Goal: Task Accomplishment & Management: Use online tool/utility

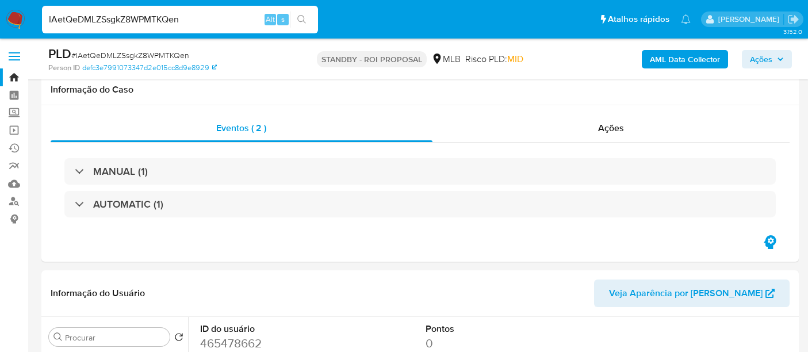
select select "10"
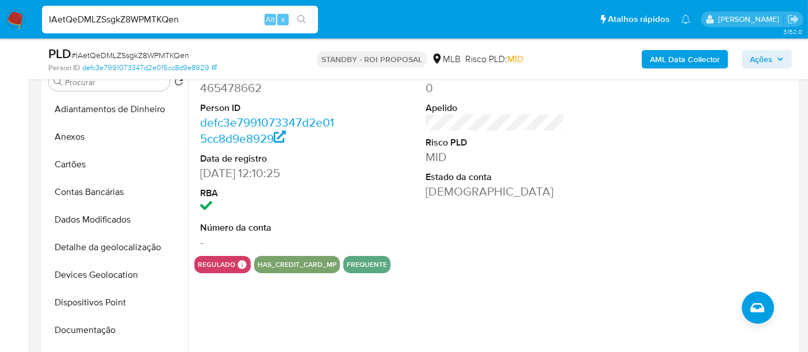
scroll to position [294, 0]
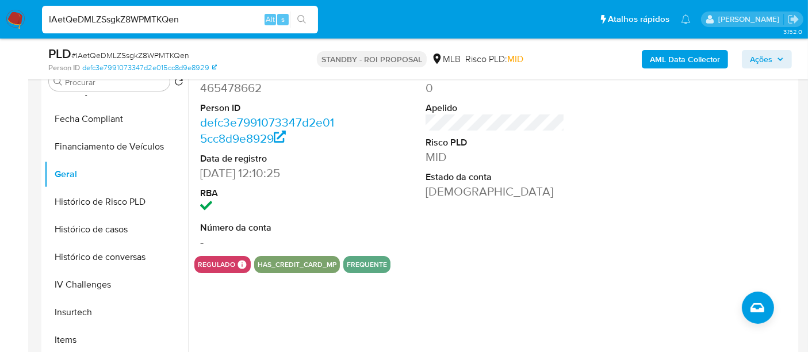
click at [13, 18] on img at bounding box center [16, 20] width 20 height 20
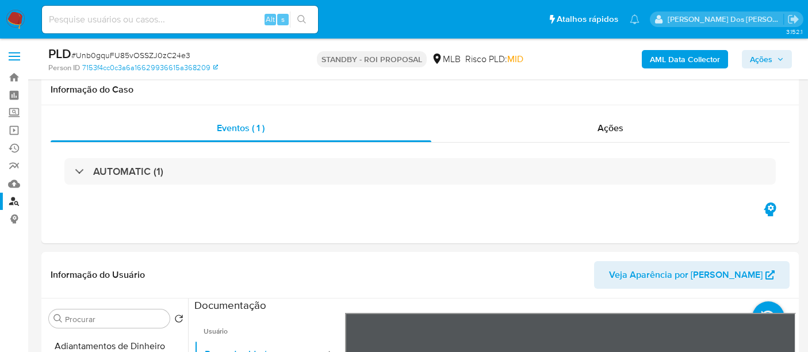
select select "10"
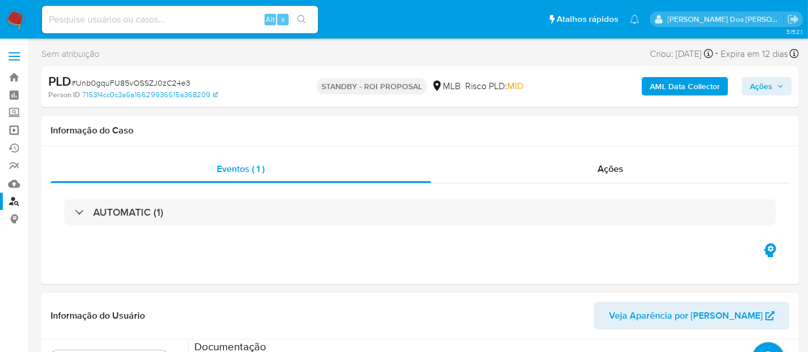
click at [13, 130] on link "Operações em massa" at bounding box center [68, 130] width 137 height 18
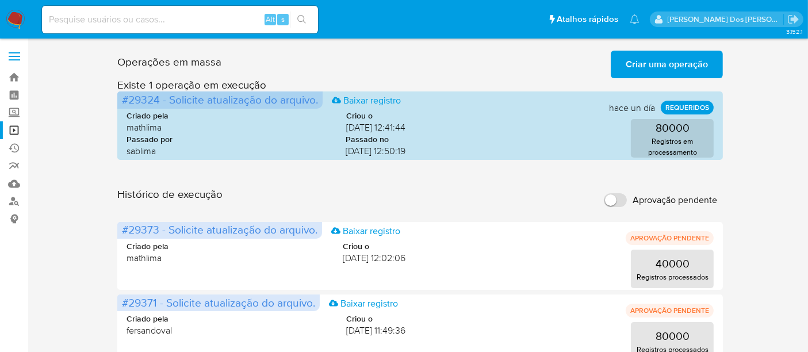
click at [678, 64] on span "Criar uma operação" at bounding box center [666, 64] width 82 height 25
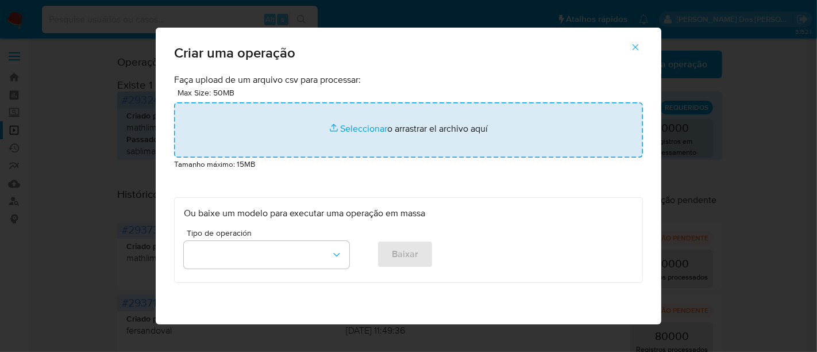
click at [371, 127] on input "file" at bounding box center [408, 129] width 469 height 55
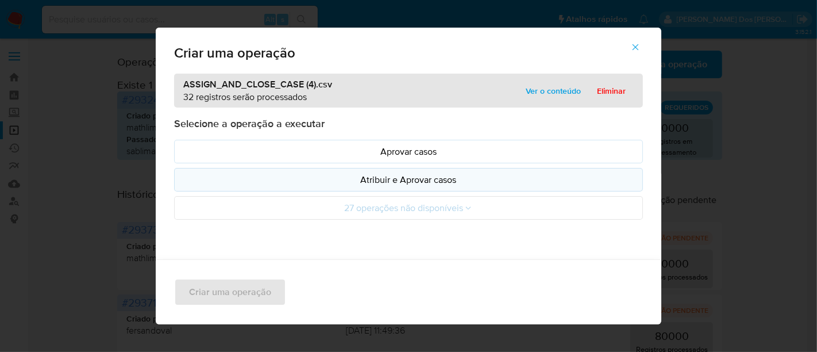
click at [336, 182] on p "Atribuir e Aprovar casos" at bounding box center [408, 179] width 449 height 13
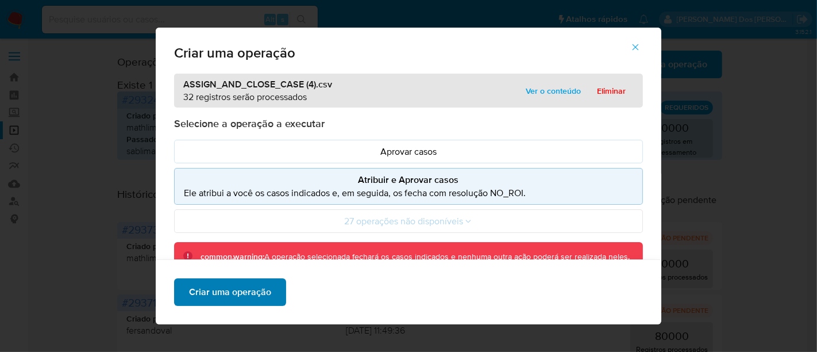
click at [245, 290] on span "Criar uma operação" at bounding box center [230, 291] width 82 height 25
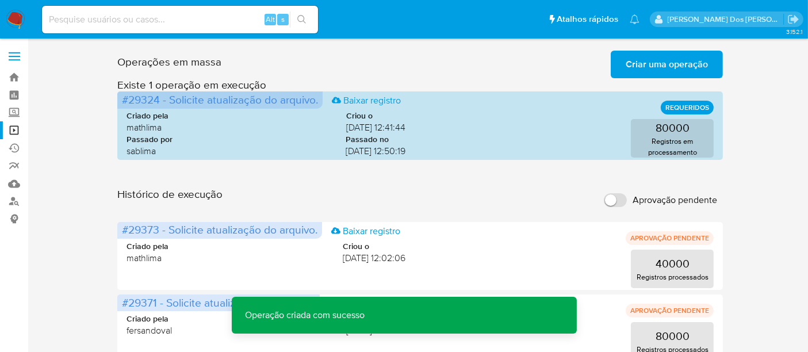
click at [652, 66] on span "Criar uma operação" at bounding box center [666, 64] width 82 height 25
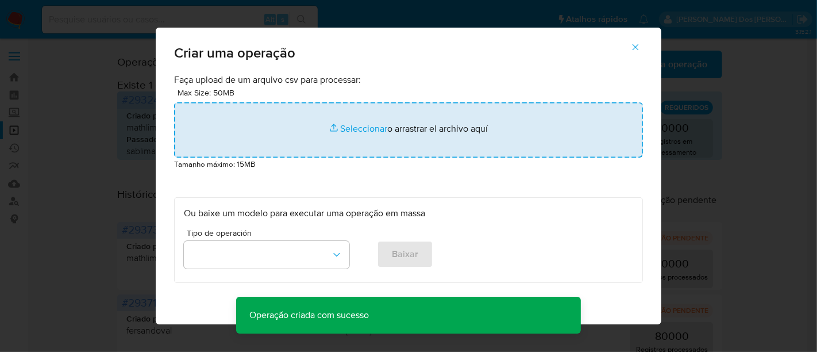
click at [355, 125] on input "file" at bounding box center [408, 129] width 469 height 55
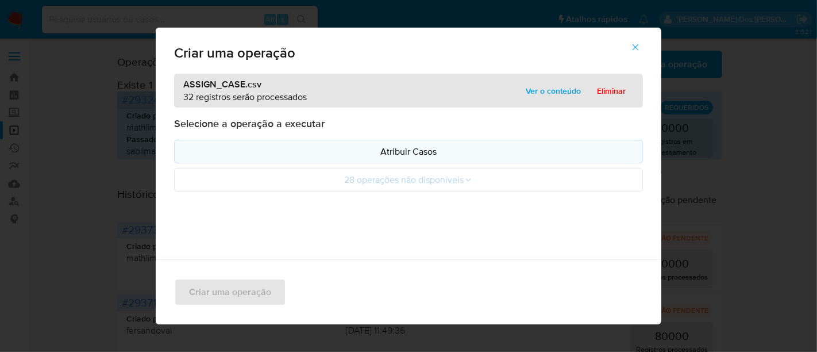
drag, startPoint x: 355, startPoint y: 125, endPoint x: 283, endPoint y: 148, distance: 75.4
click at [283, 148] on p "Atribuir Casos" at bounding box center [408, 151] width 449 height 13
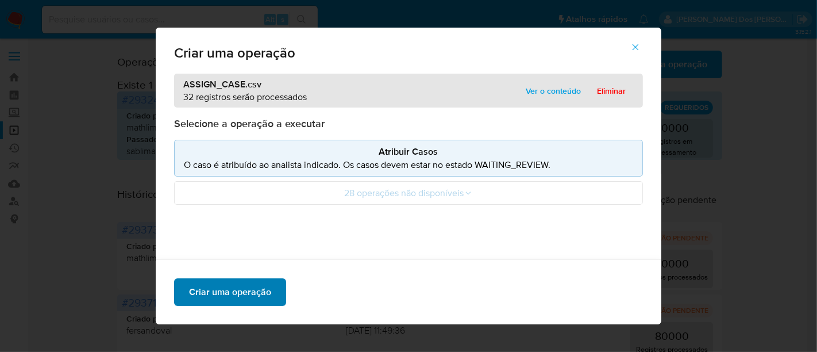
click at [213, 286] on span "Criar uma operação" at bounding box center [230, 291] width 82 height 25
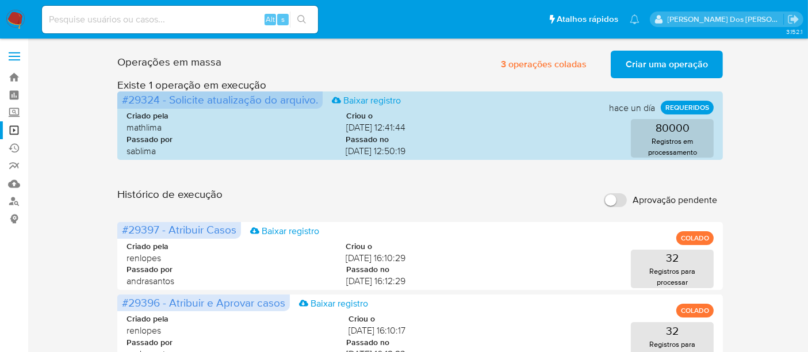
scroll to position [64, 0]
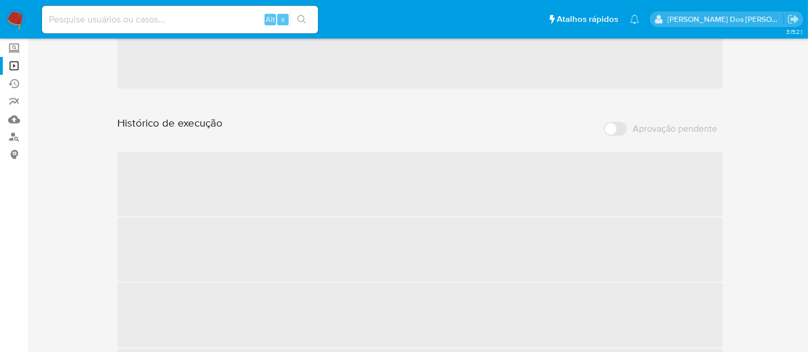
scroll to position [128, 0]
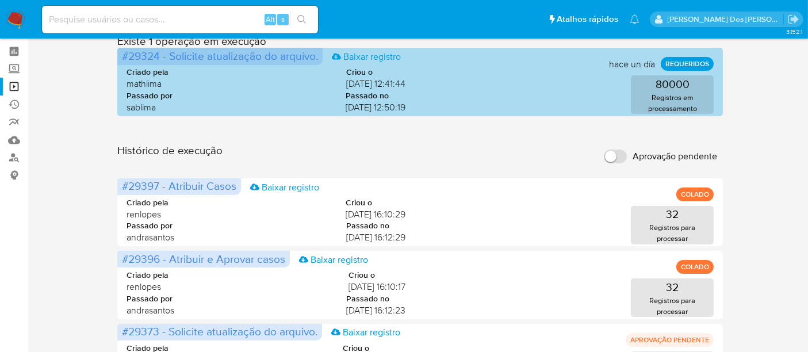
scroll to position [64, 0]
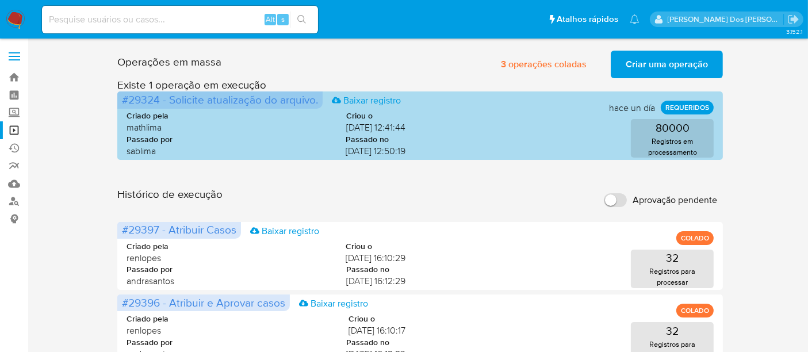
scroll to position [64, 0]
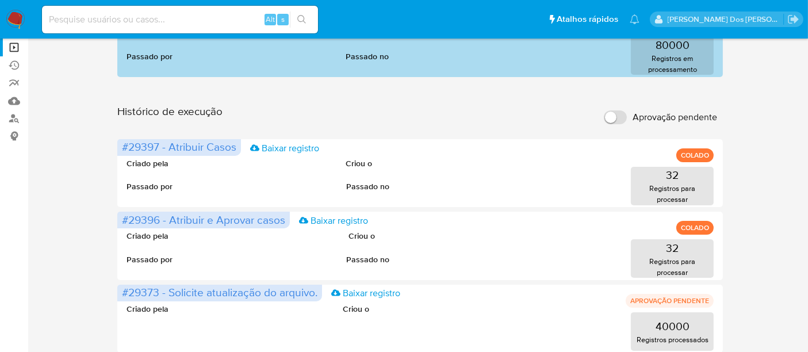
scroll to position [64, 0]
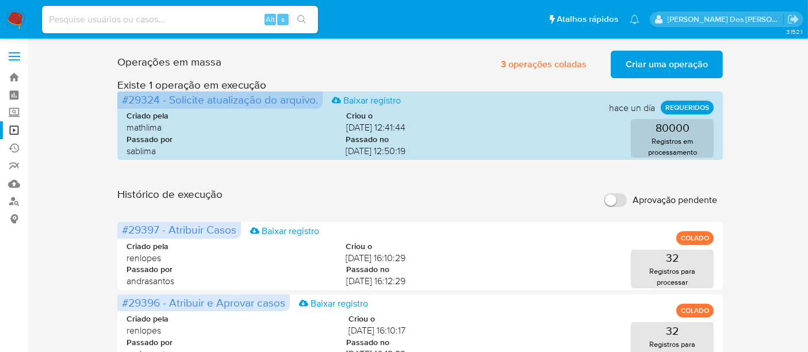
scroll to position [64, 0]
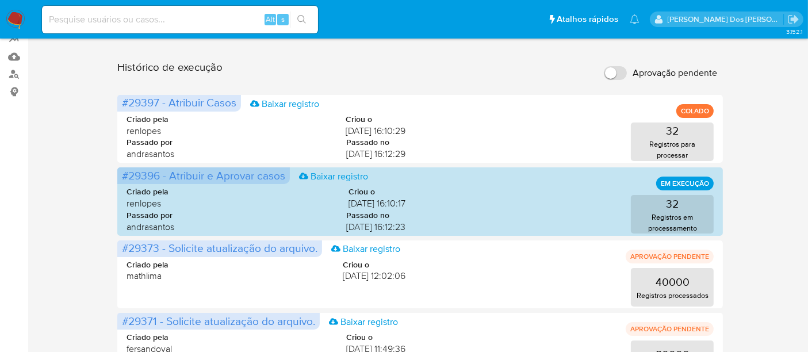
scroll to position [128, 0]
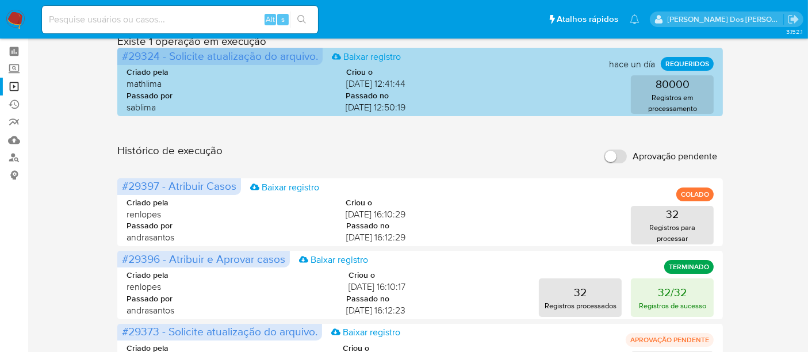
scroll to position [64, 0]
